Goal: Task Accomplishment & Management: Manage account settings

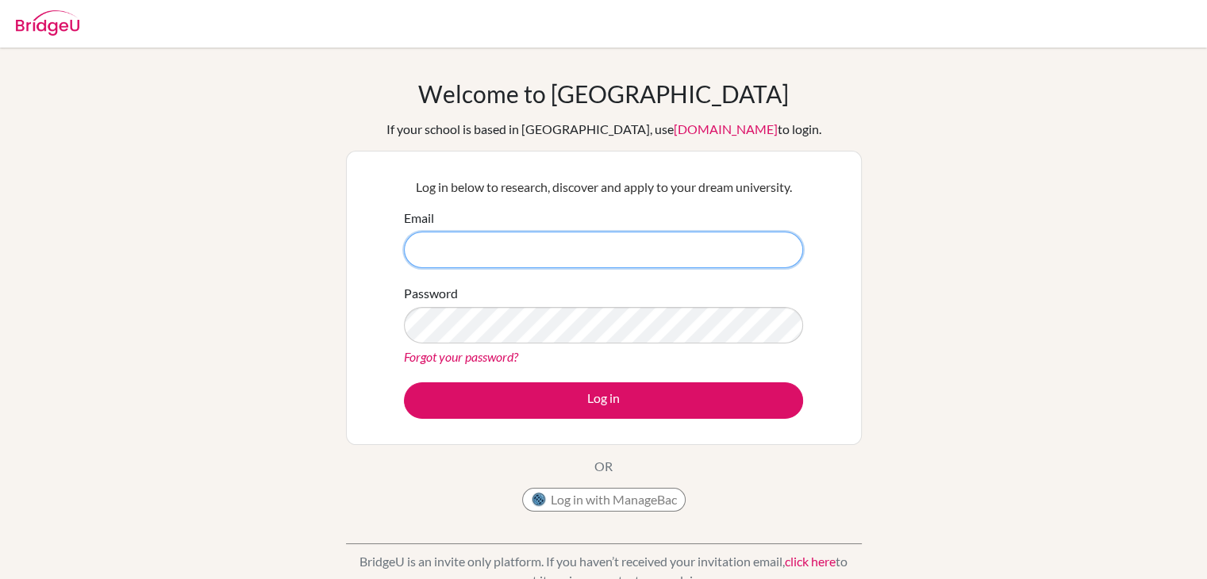
click at [720, 260] on input "Email" at bounding box center [603, 250] width 399 height 37
type input "[EMAIL_ADDRESS][DOMAIN_NAME]"
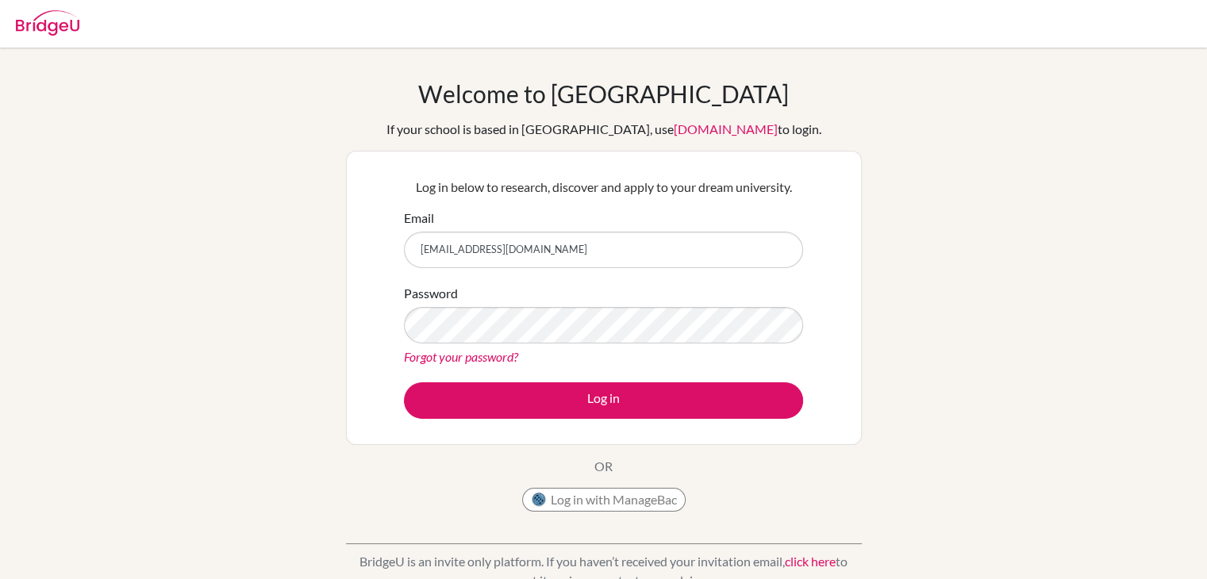
click at [489, 356] on link "Forgot your password?" at bounding box center [461, 356] width 114 height 15
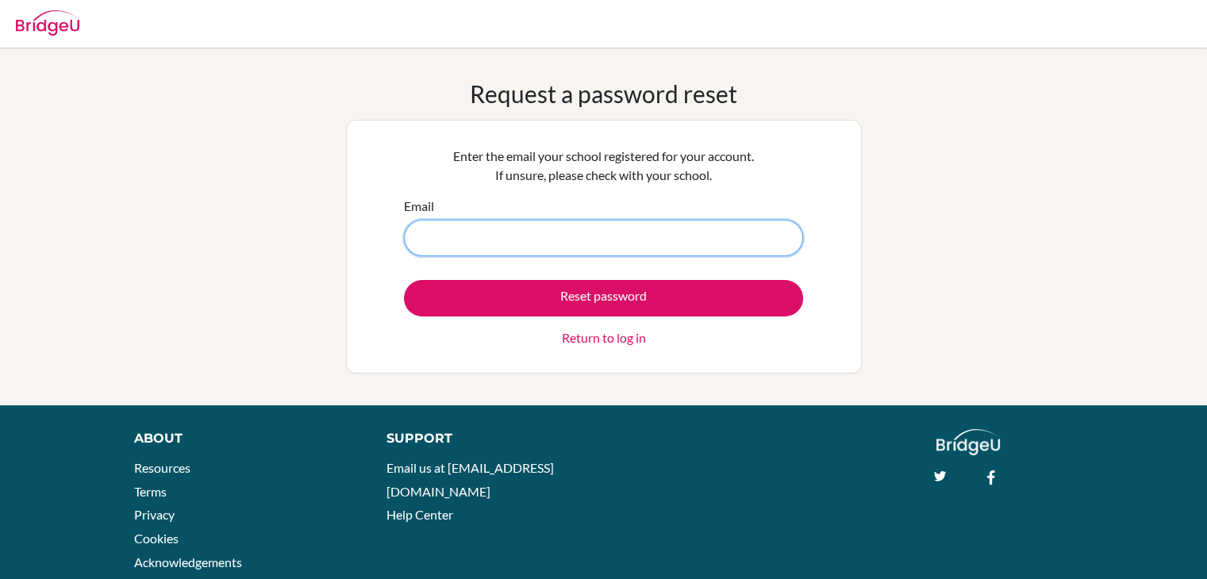
click at [651, 240] on input "Email" at bounding box center [603, 238] width 399 height 37
click at [623, 226] on input "Email" at bounding box center [603, 238] width 399 height 37
click at [623, 235] on input "Email" at bounding box center [603, 238] width 399 height 37
click at [623, 237] on input "Email" at bounding box center [603, 238] width 399 height 37
drag, startPoint x: 337, startPoint y: 245, endPoint x: 438, endPoint y: 251, distance: 101.8
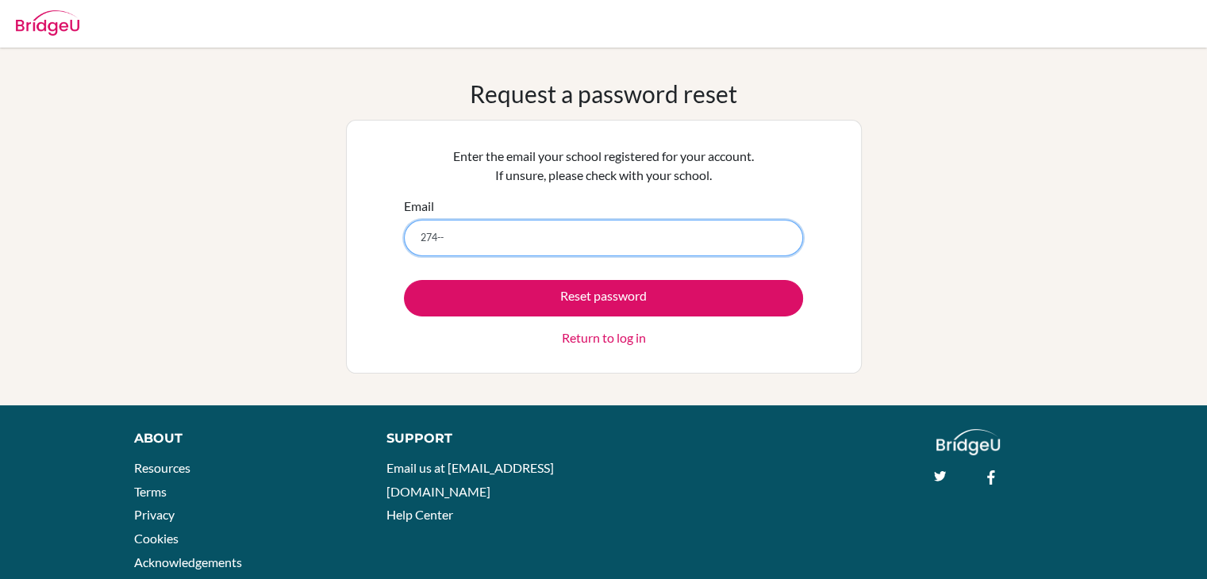
click at [438, 251] on input "274--" at bounding box center [603, 238] width 399 height 37
click at [404, 280] on button "Reset password" at bounding box center [603, 298] width 399 height 37
type input "274-\\\\\\4\'?.,';m"
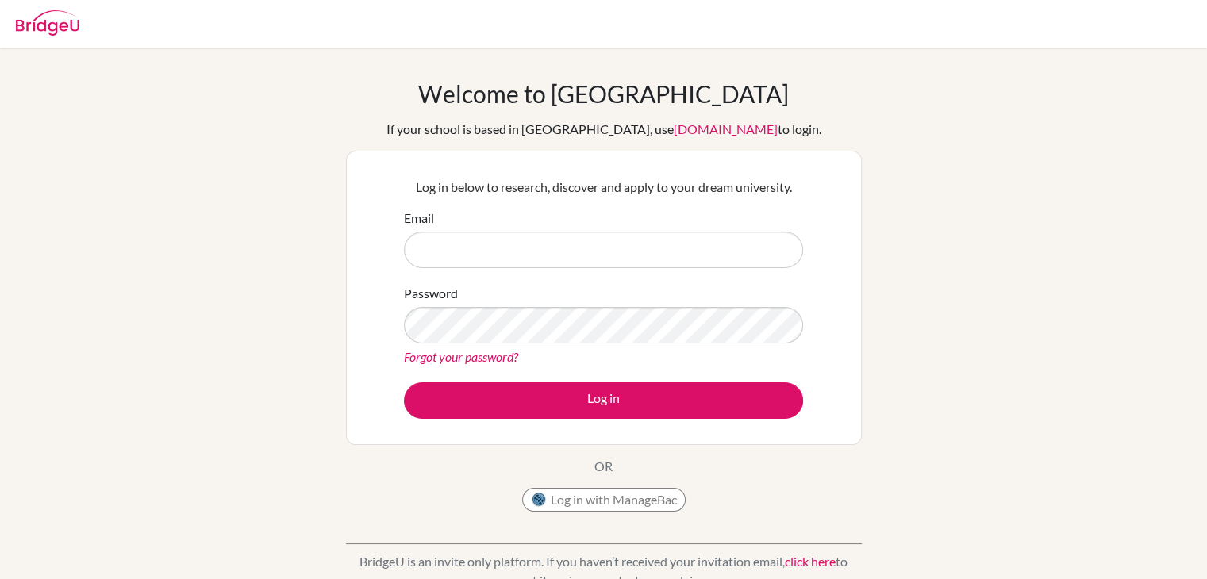
click at [633, 260] on input "Email" at bounding box center [603, 250] width 399 height 37
click at [633, 258] on input "Email" at bounding box center [603, 250] width 399 height 37
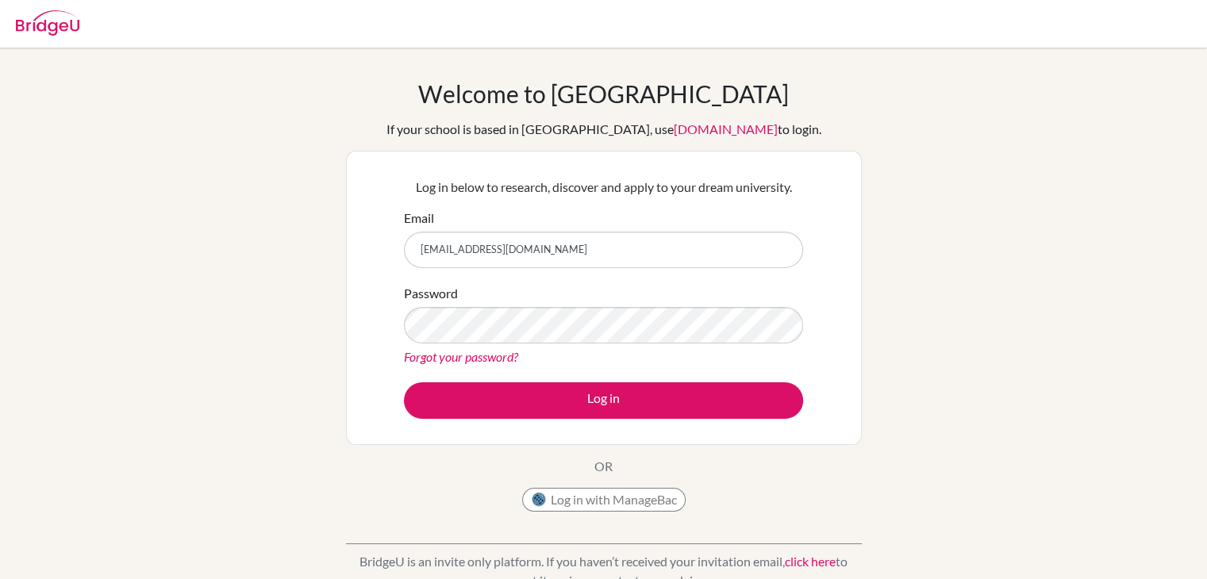
type input "[EMAIL_ADDRESS][DOMAIN_NAME]"
click at [497, 355] on link "Forgot your password?" at bounding box center [461, 356] width 114 height 15
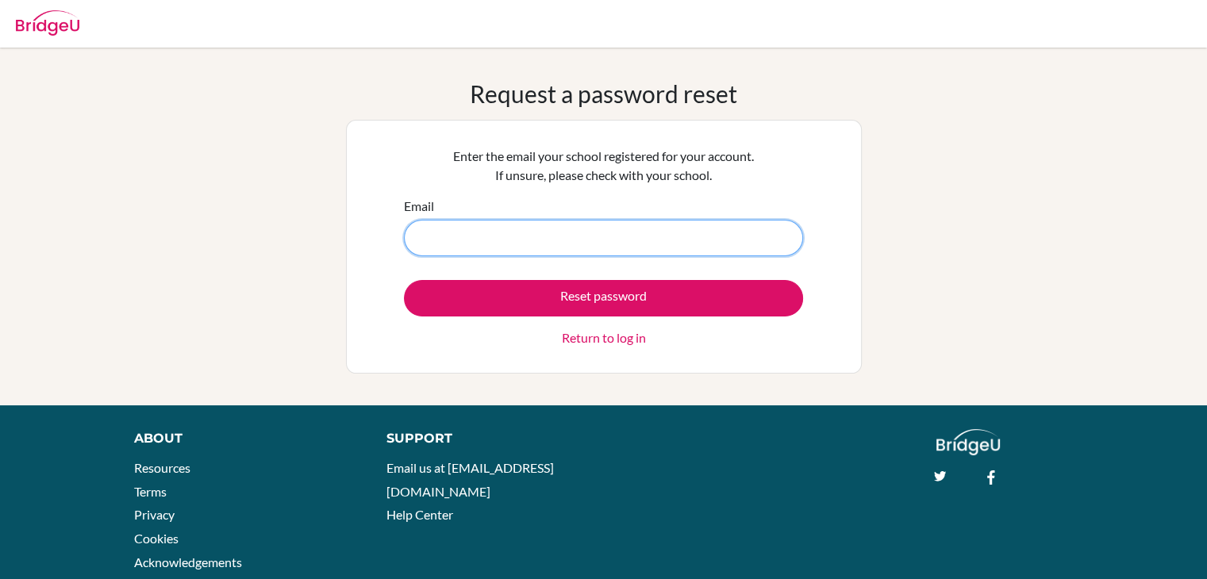
click at [541, 238] on input "Email" at bounding box center [603, 238] width 399 height 37
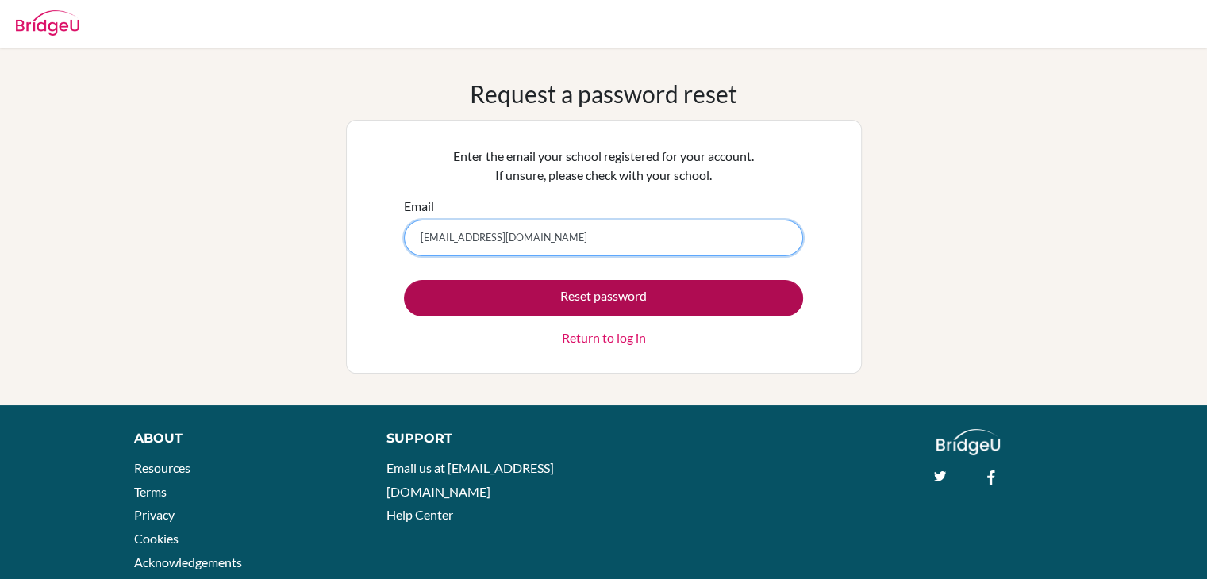
type input "[EMAIL_ADDRESS][DOMAIN_NAME]"
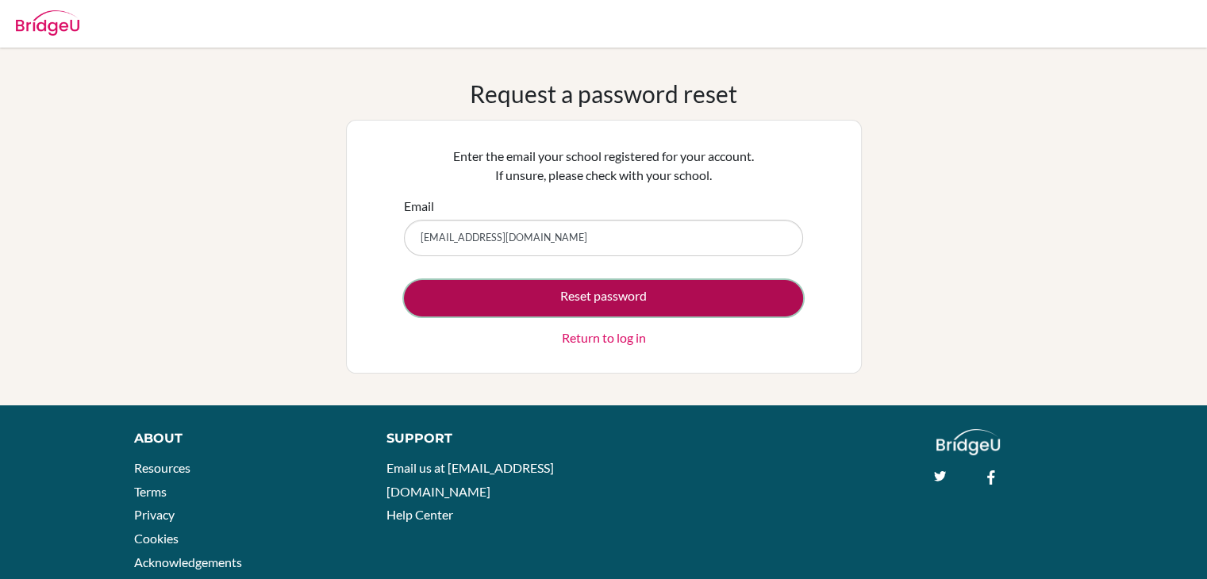
click at [721, 302] on button "Reset password" at bounding box center [603, 298] width 399 height 37
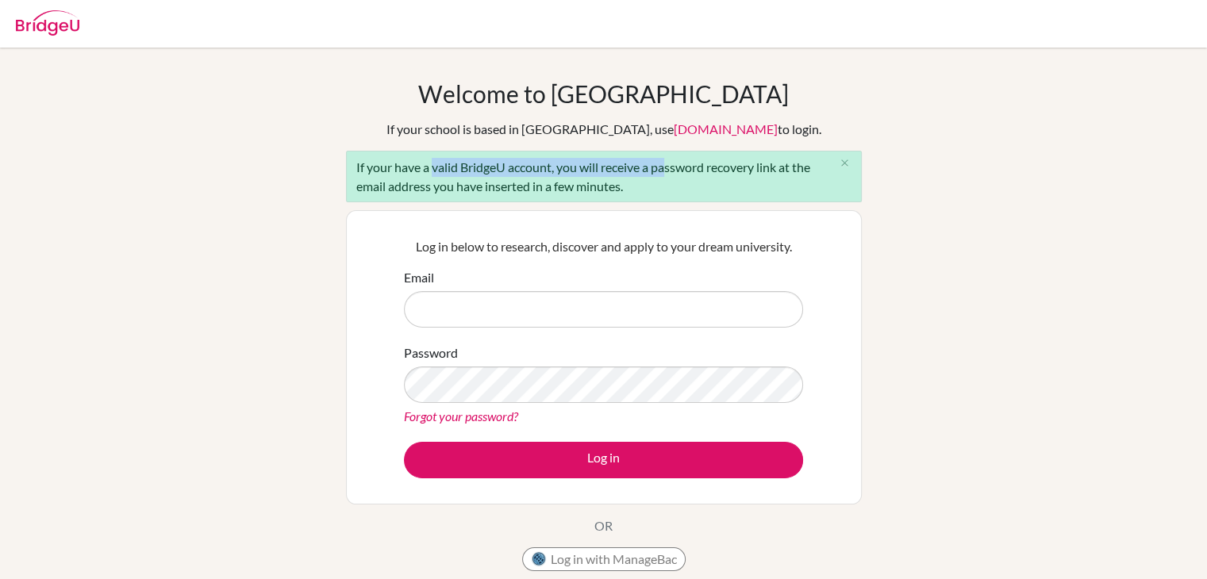
drag, startPoint x: 435, startPoint y: 169, endPoint x: 661, endPoint y: 170, distance: 226.2
click at [661, 170] on div "If your have a valid BridgeU account, you will receive a password recovery link…" at bounding box center [604, 177] width 516 height 52
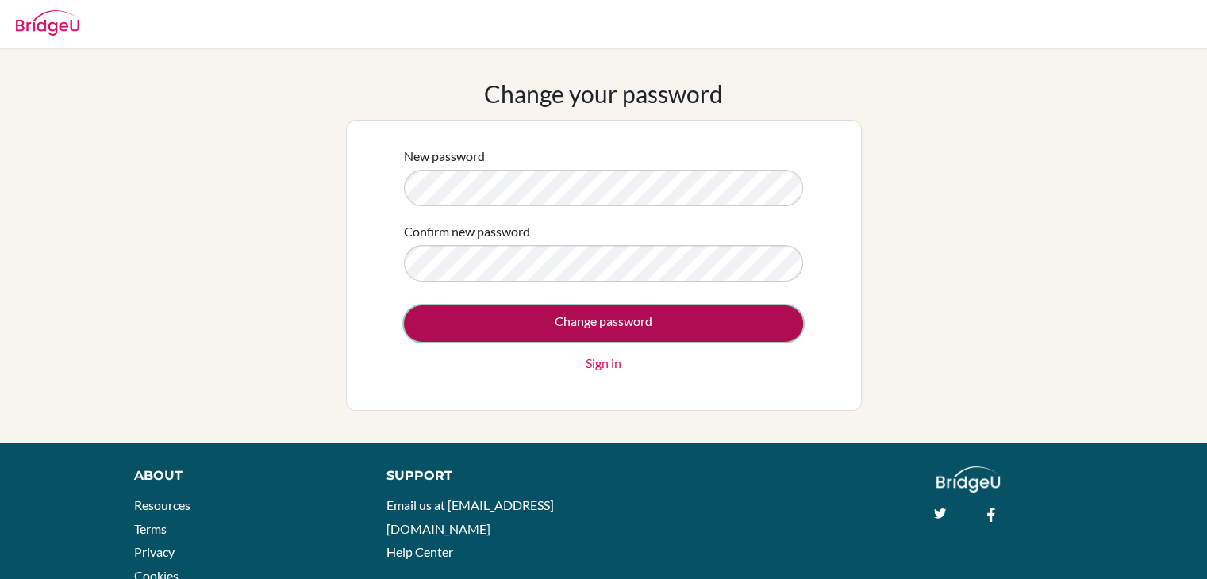
click at [592, 325] on input "Change password" at bounding box center [603, 324] width 399 height 37
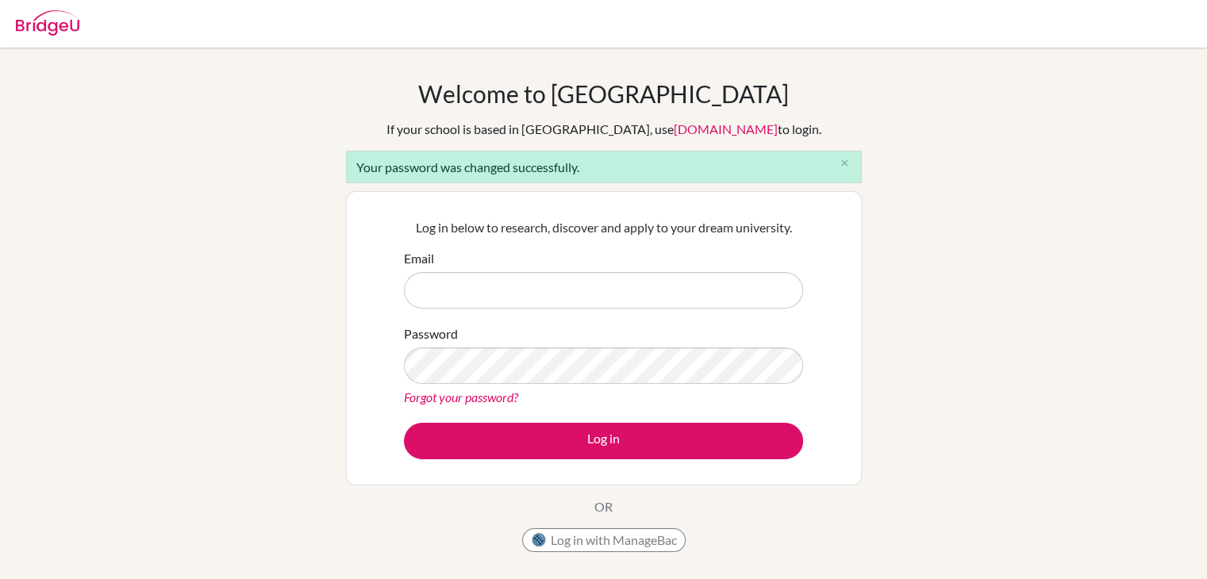
click at [603, 285] on input "Email" at bounding box center [603, 290] width 399 height 37
type input "[EMAIL_ADDRESS][DOMAIN_NAME]"
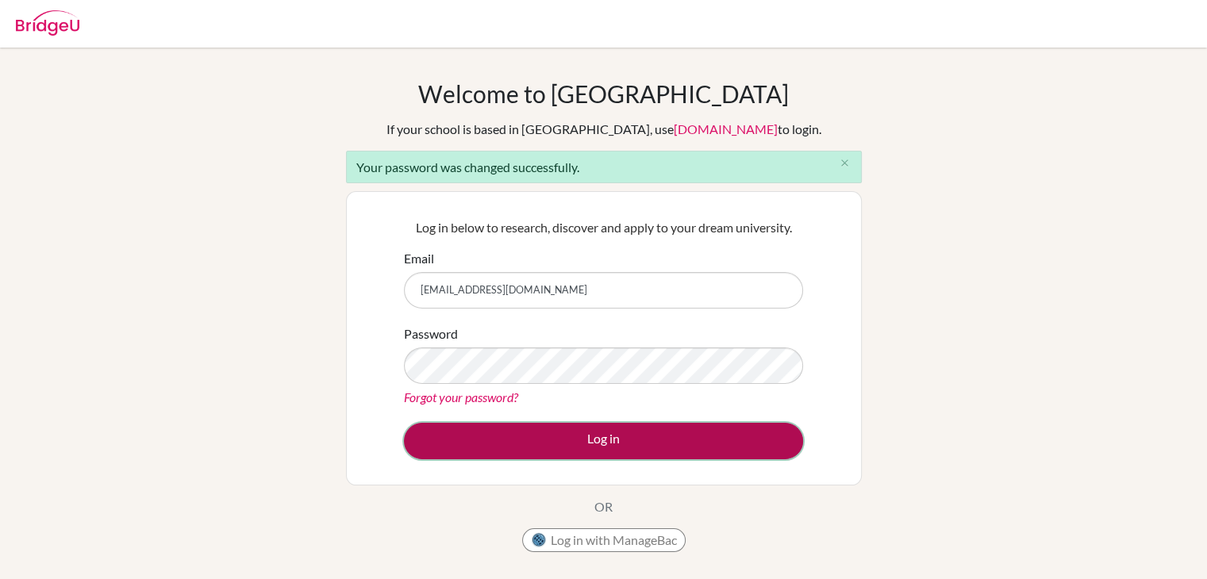
click at [595, 428] on button "Log in" at bounding box center [603, 441] width 399 height 37
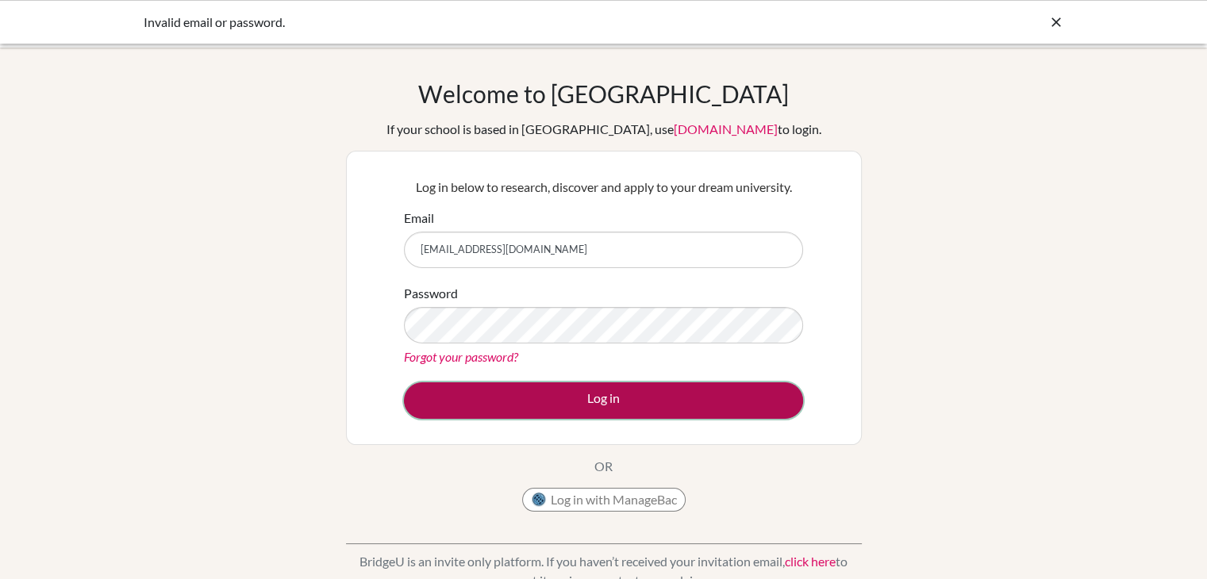
click at [537, 404] on button "Log in" at bounding box center [603, 401] width 399 height 37
